Goal: Task Accomplishment & Management: Complete application form

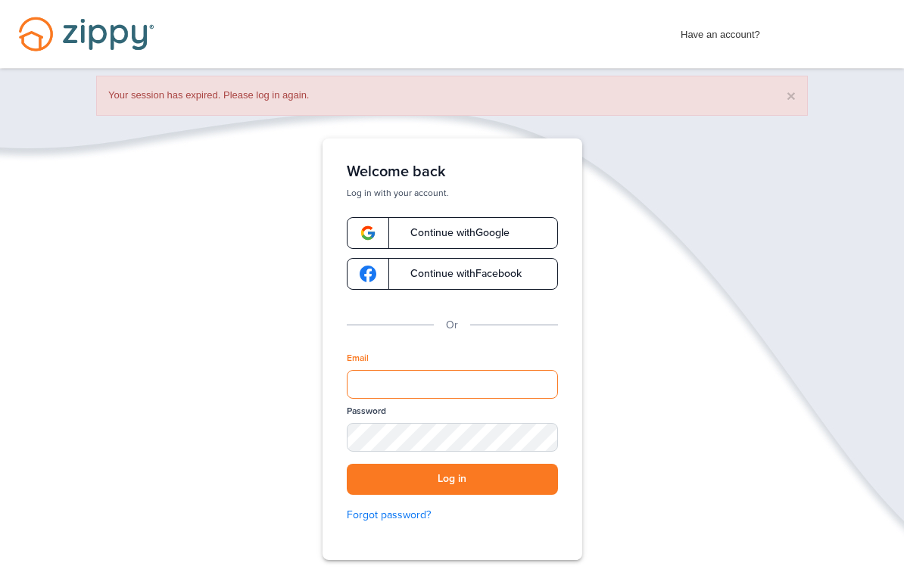
drag, startPoint x: 465, startPoint y: 370, endPoint x: 465, endPoint y: 603, distance: 233.2
click at [465, 370] on div "Verify your Email We just resent an email with a link to set your password to .…" at bounding box center [452, 397] width 303 height 516
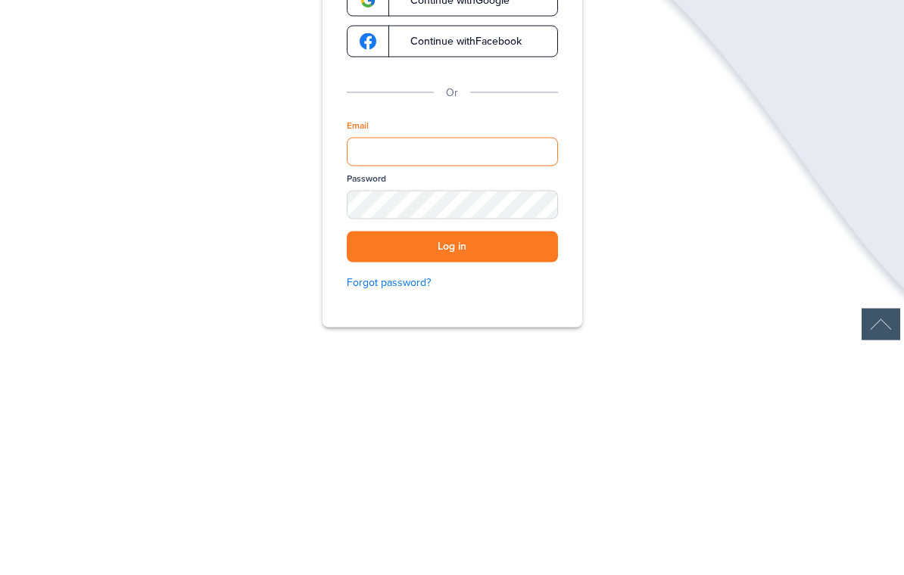
type input "**********"
click at [452, 463] on button "Log in" at bounding box center [452, 478] width 211 height 31
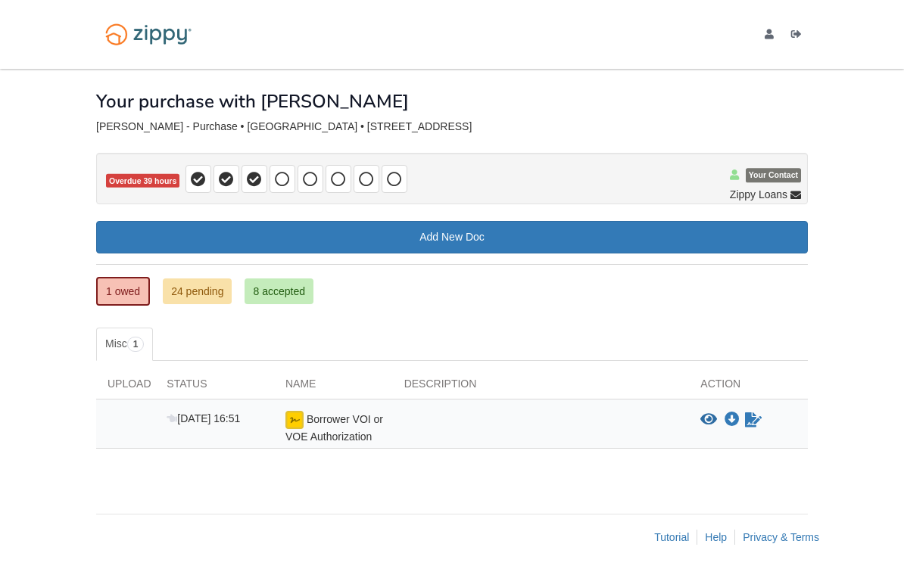
click at [227, 296] on link "24 pending" at bounding box center [197, 292] width 69 height 26
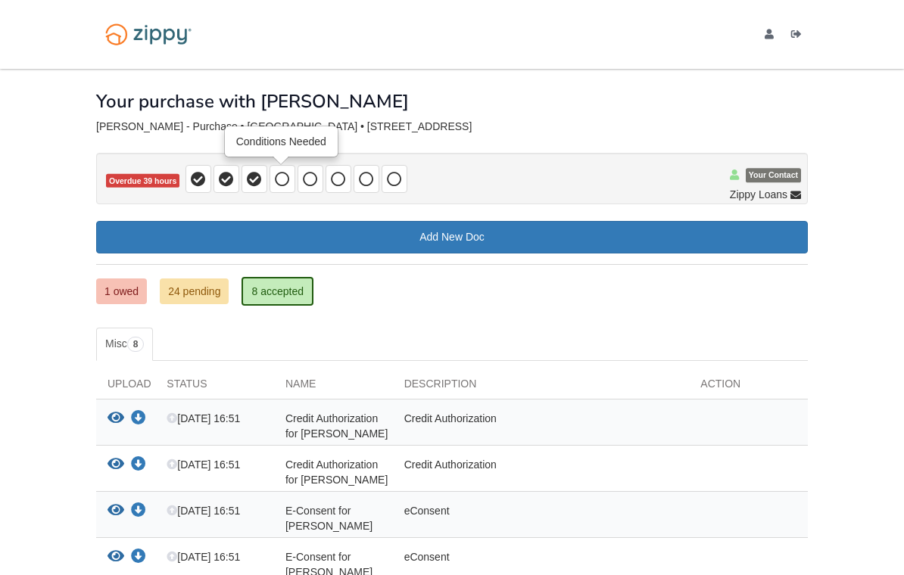
click at [271, 168] on span at bounding box center [283, 179] width 26 height 28
click at [255, 187] on span at bounding box center [255, 179] width 26 height 28
click at [279, 181] on icon at bounding box center [282, 179] width 15 height 15
click at [314, 183] on icon at bounding box center [310, 179] width 15 height 15
click at [345, 179] on icon at bounding box center [338, 179] width 15 height 15
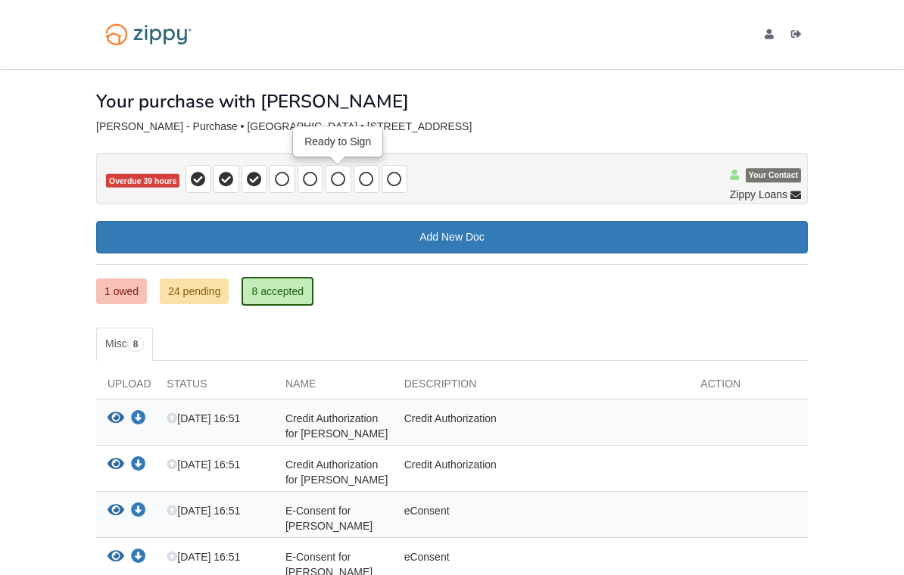
click at [375, 184] on span at bounding box center [367, 179] width 26 height 28
click at [405, 182] on span at bounding box center [395, 179] width 26 height 28
